Goal: Navigation & Orientation: Understand site structure

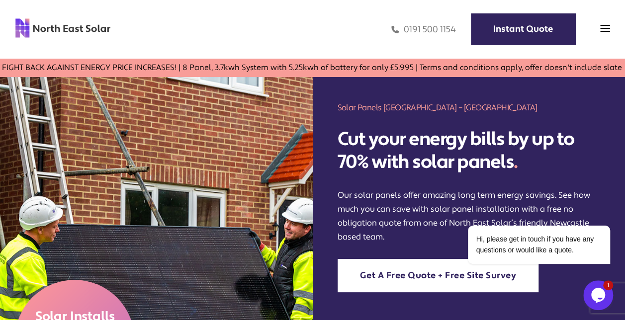
click at [611, 24] on div "Home Domestic Domestic Solar Panels Domestic Solar Finance Process Commercial C…" at bounding box center [312, 29] width 625 height 59
click at [608, 28] on img at bounding box center [605, 28] width 10 height 10
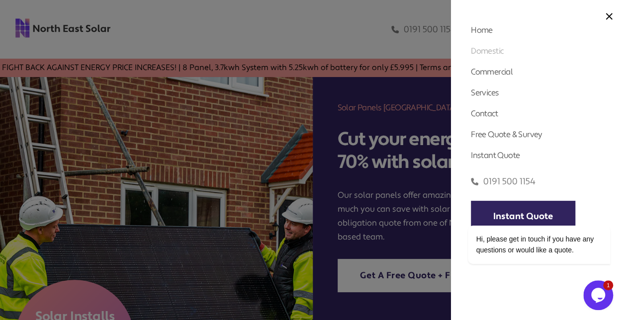
click at [498, 52] on link "Domestic" at bounding box center [487, 51] width 32 height 10
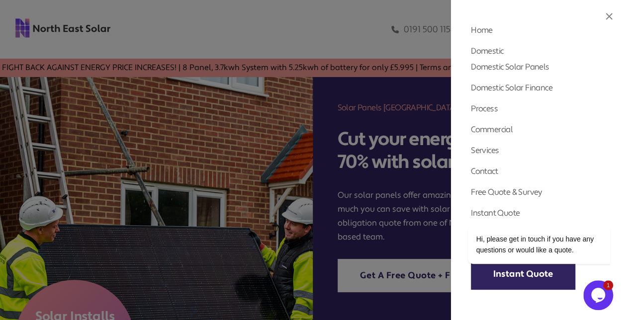
click at [610, 17] on img at bounding box center [608, 16] width 7 height 7
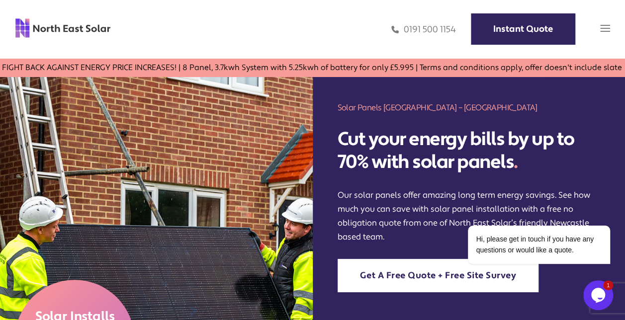
click at [604, 29] on img at bounding box center [605, 28] width 10 height 10
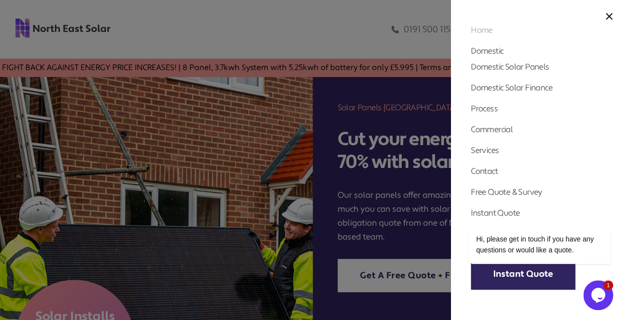
click at [484, 28] on link "Home" at bounding box center [482, 30] width 22 height 10
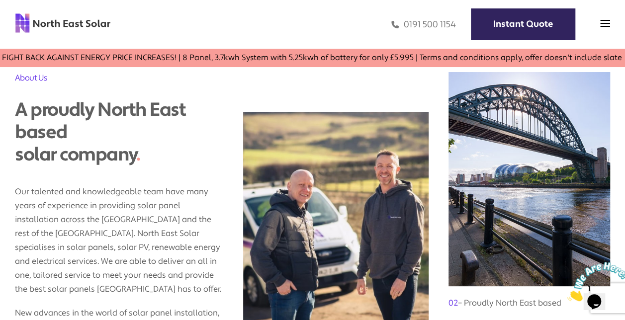
scroll to position [696, 0]
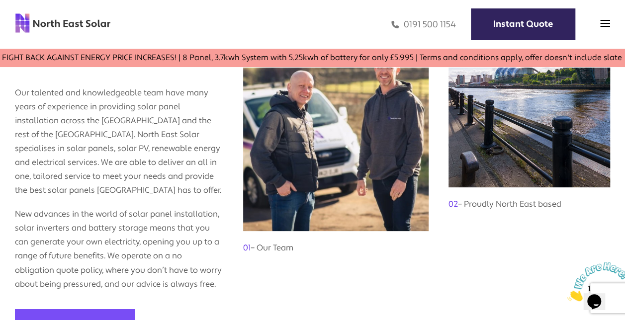
click at [273, 237] on h3 "01 – Our Team" at bounding box center [335, 243] width 185 height 24
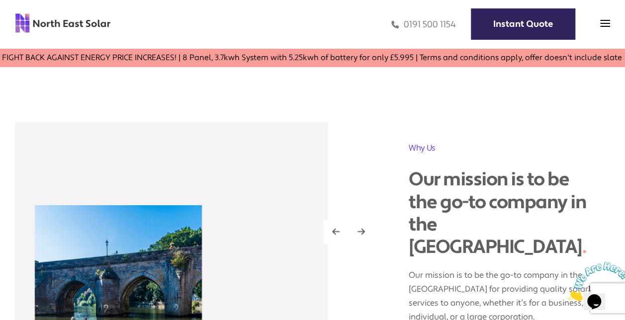
scroll to position [795, 0]
